Goal: Learn about a topic: Learn about a topic

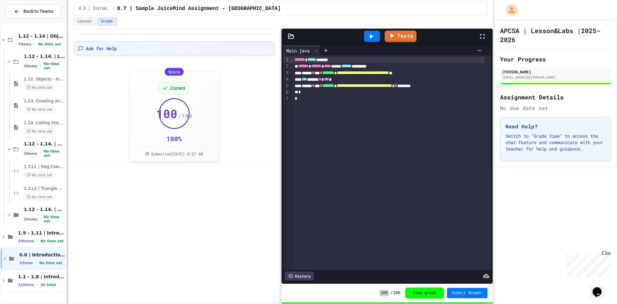
click at [88, 108] on div "Back to Teams 1.12 - 1.14 | Objects and Instances of Classes 7 items • No time …" at bounding box center [308, 152] width 617 height 304
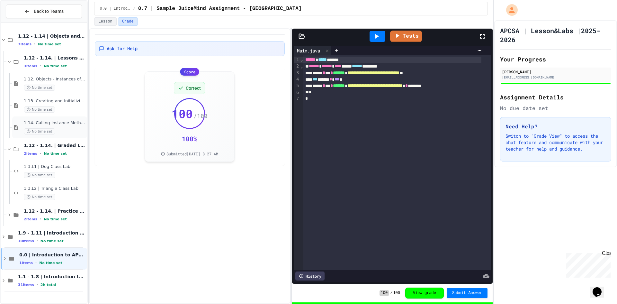
click at [44, 119] on div "1.14. Calling Instance Methods No time set" at bounding box center [49, 127] width 75 height 22
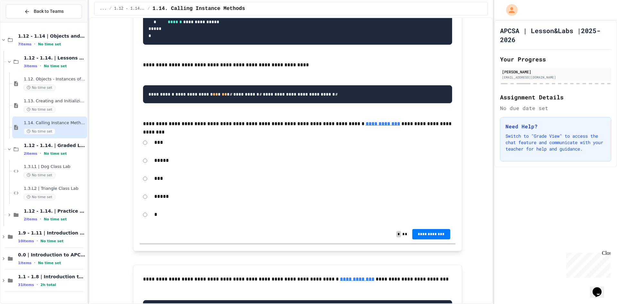
scroll to position [4798, 0]
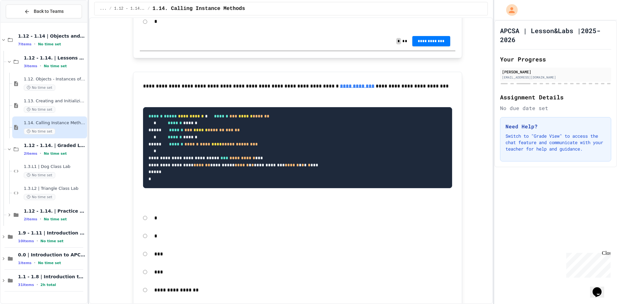
drag, startPoint x: 223, startPoint y: 113, endPoint x: 143, endPoint y: 98, distance: 80.8
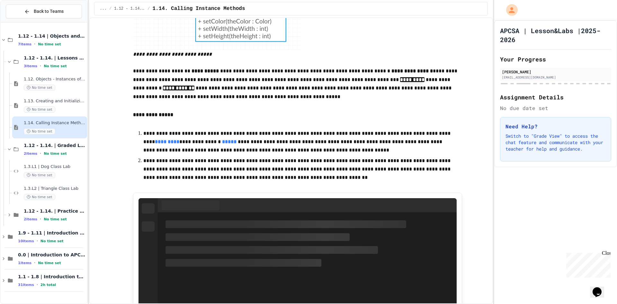
scroll to position [2065, 0]
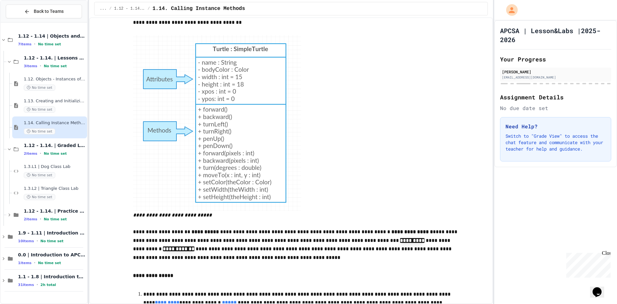
drag, startPoint x: 261, startPoint y: 155, endPoint x: 274, endPoint y: 180, distance: 27.9
click at [274, 180] on img at bounding box center [217, 123] width 168 height 176
drag, startPoint x: 245, startPoint y: 180, endPoint x: 215, endPoint y: 161, distance: 35.5
click at [216, 163] on img at bounding box center [217, 123] width 168 height 176
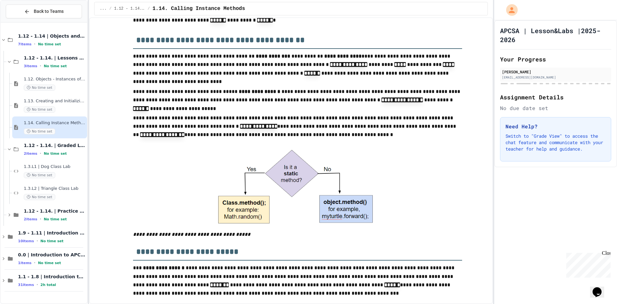
scroll to position [40, 0]
